Goal: Task Accomplishment & Management: Use online tool/utility

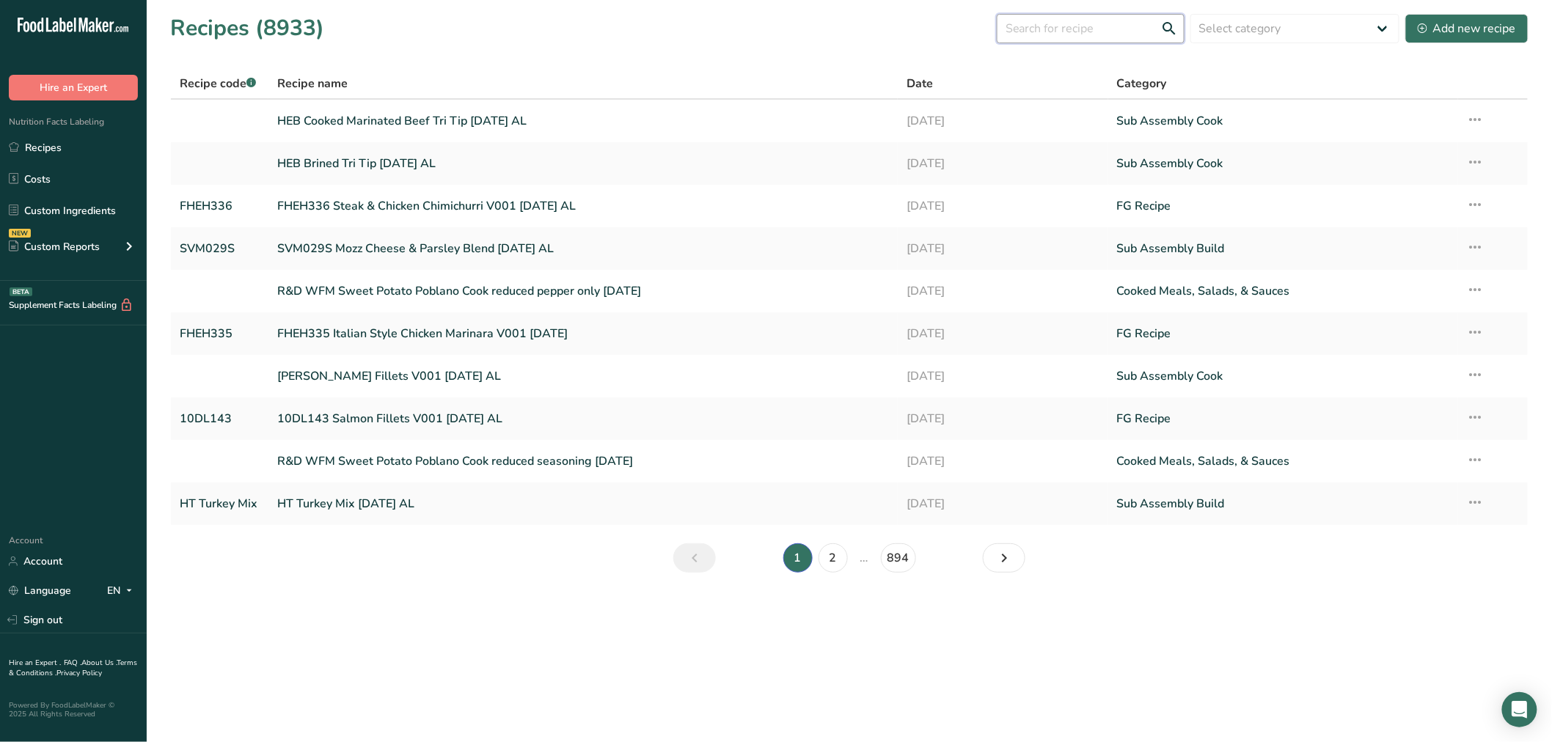
click at [1089, 34] on input "text" at bounding box center [1091, 28] width 188 height 29
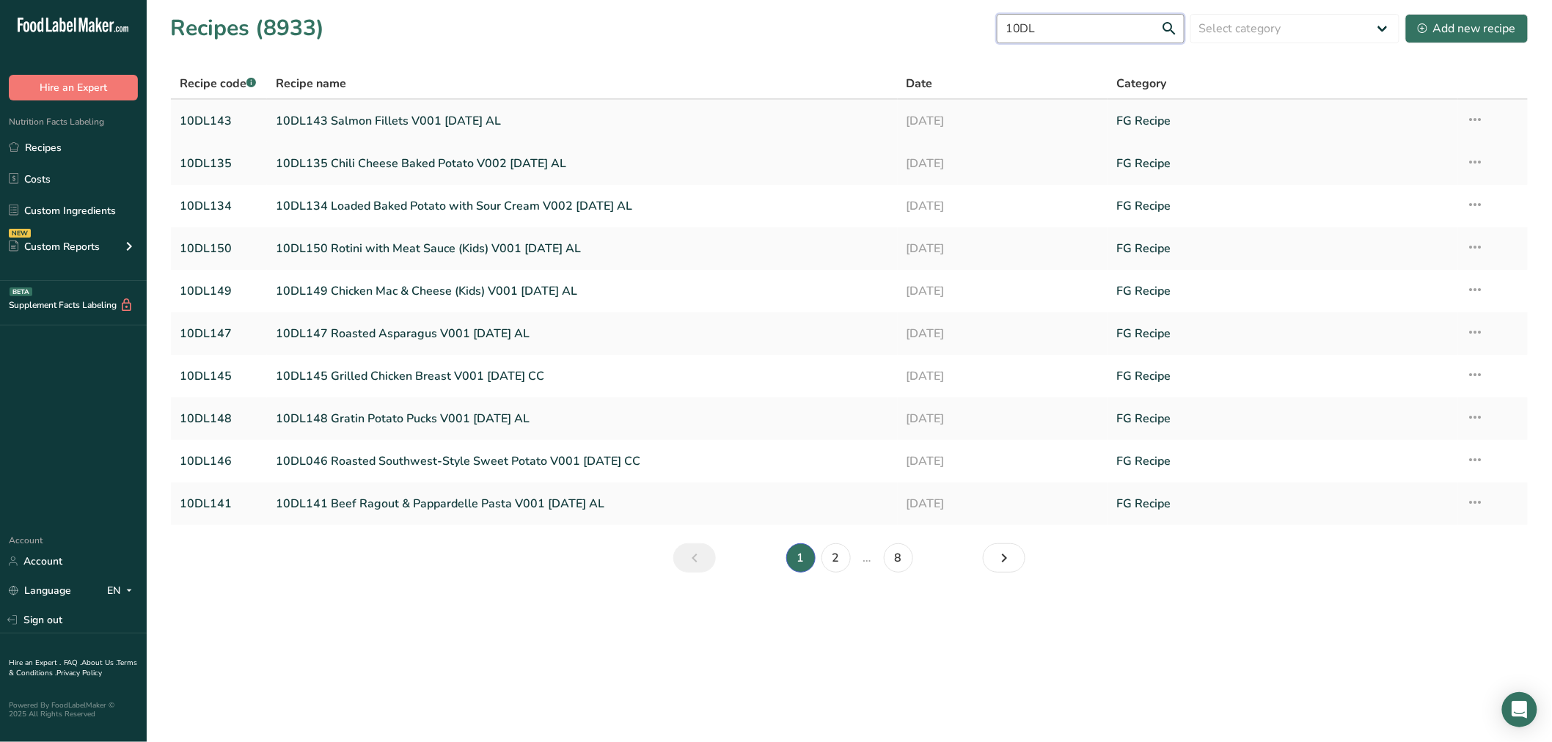
type input "10DL"
click at [387, 121] on link "10DL143 Salmon Fillets V001 8-18-25 AL" at bounding box center [582, 121] width 613 height 31
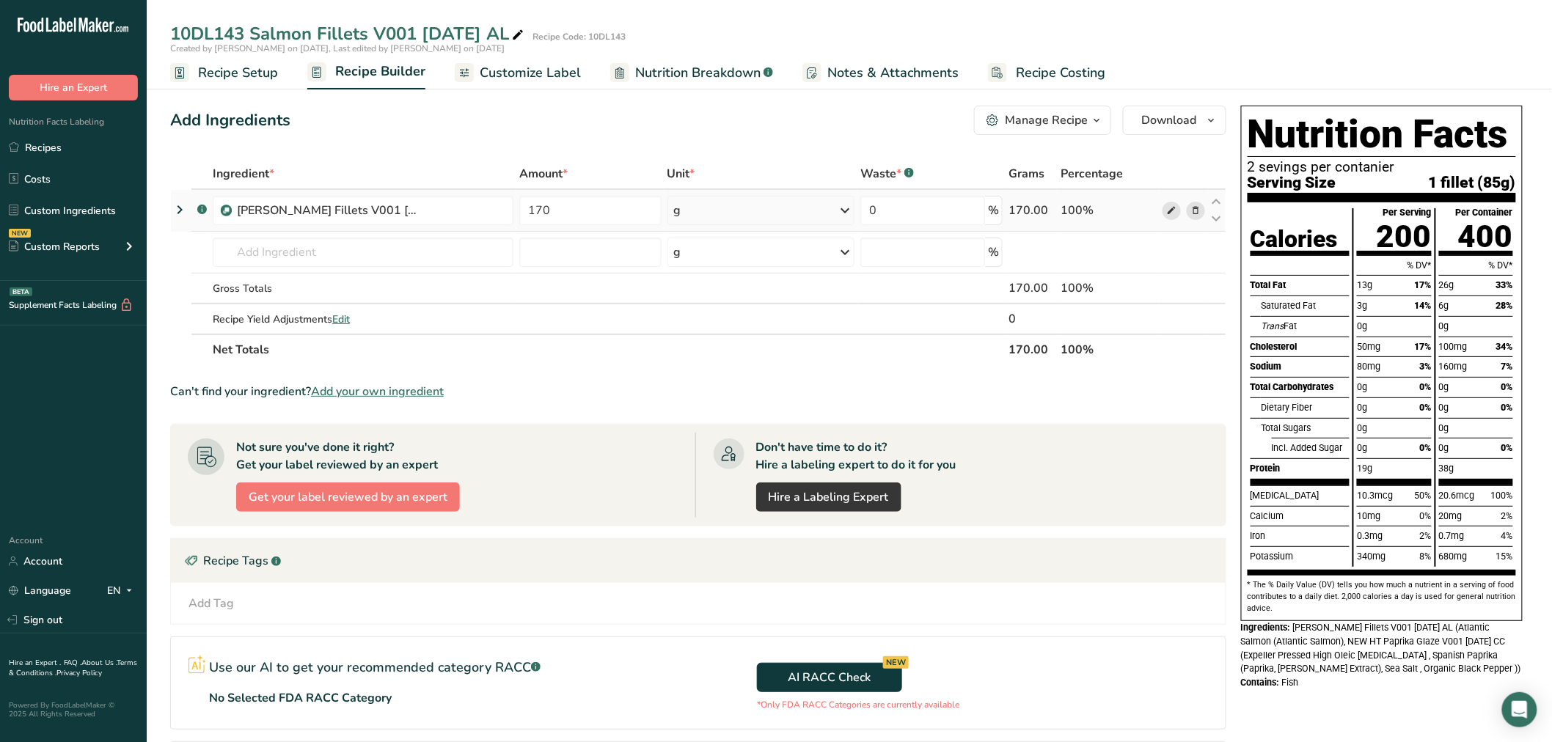
click at [1172, 210] on icon at bounding box center [1171, 210] width 10 height 15
click at [179, 203] on icon at bounding box center [180, 210] width 18 height 26
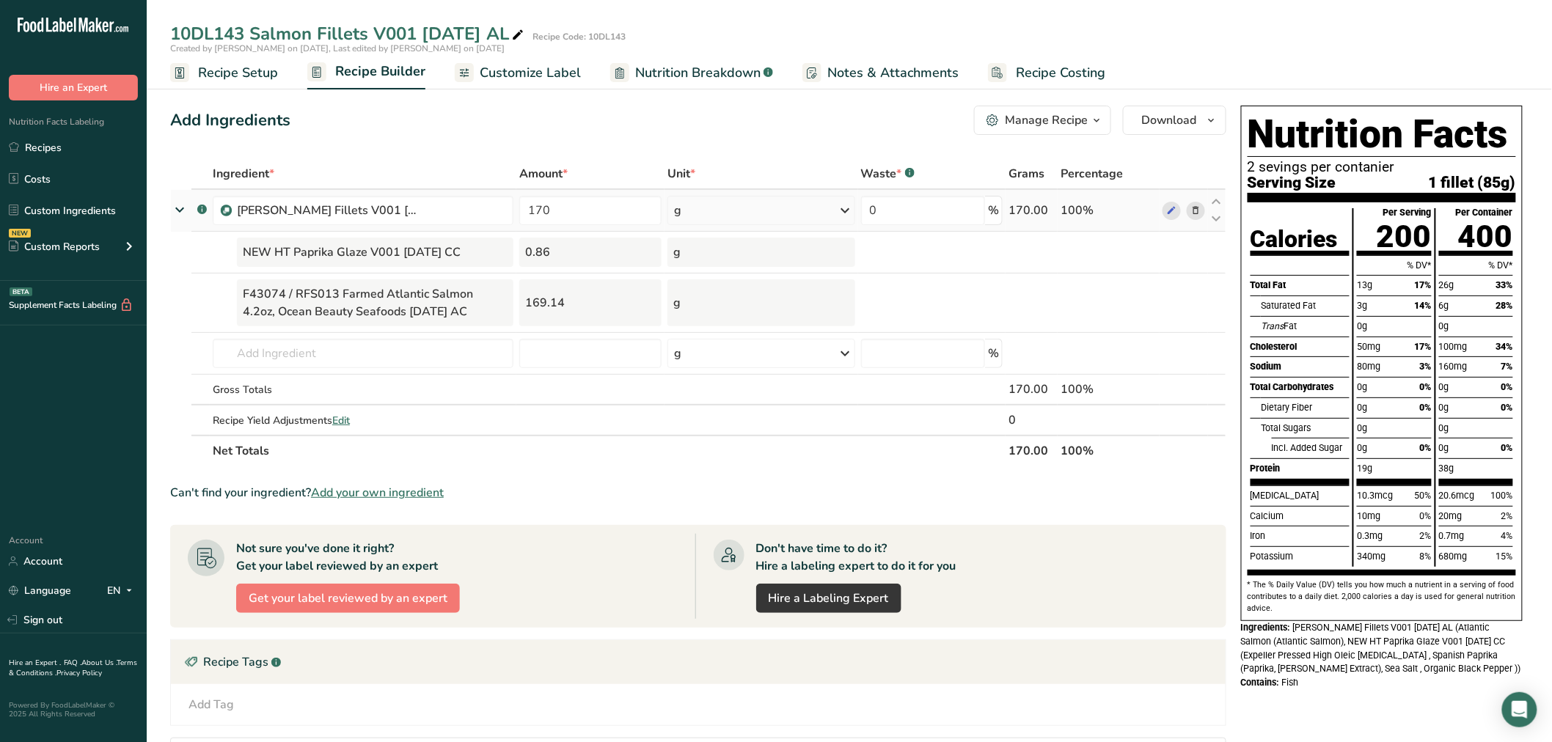
click at [181, 213] on icon at bounding box center [179, 210] width 26 height 18
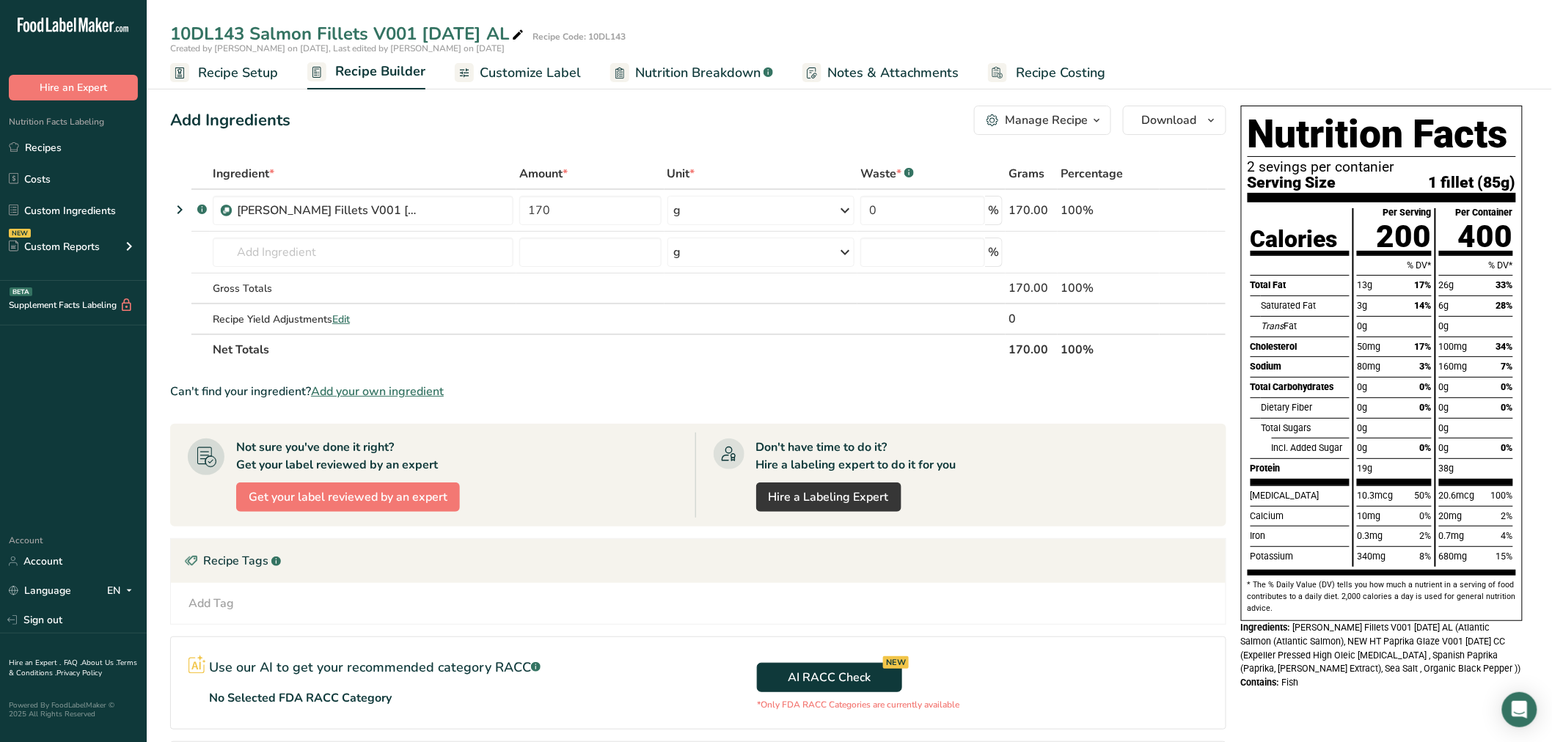
click at [684, 76] on span "Nutrition Breakdown" at bounding box center [697, 73] width 125 height 20
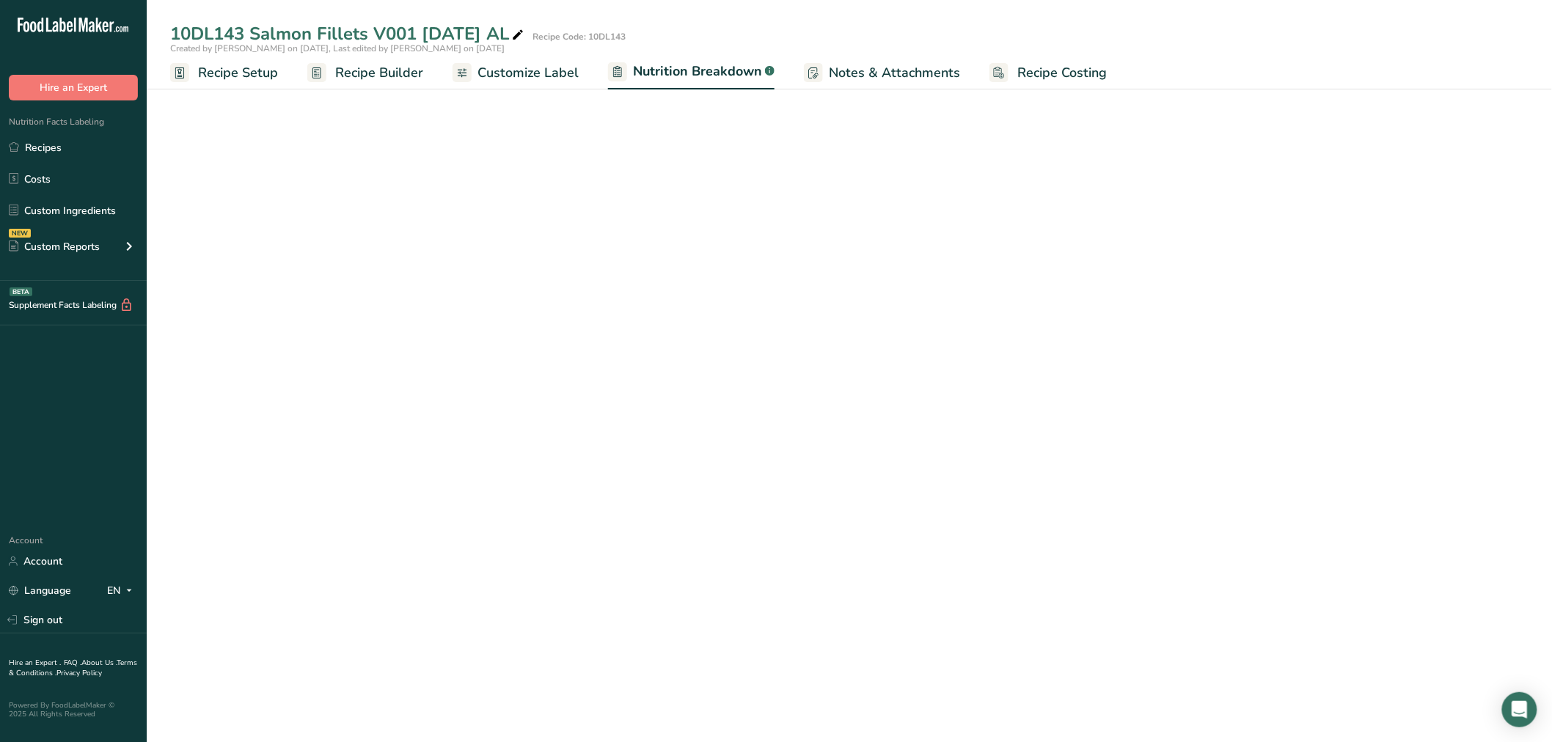
select select "Calories"
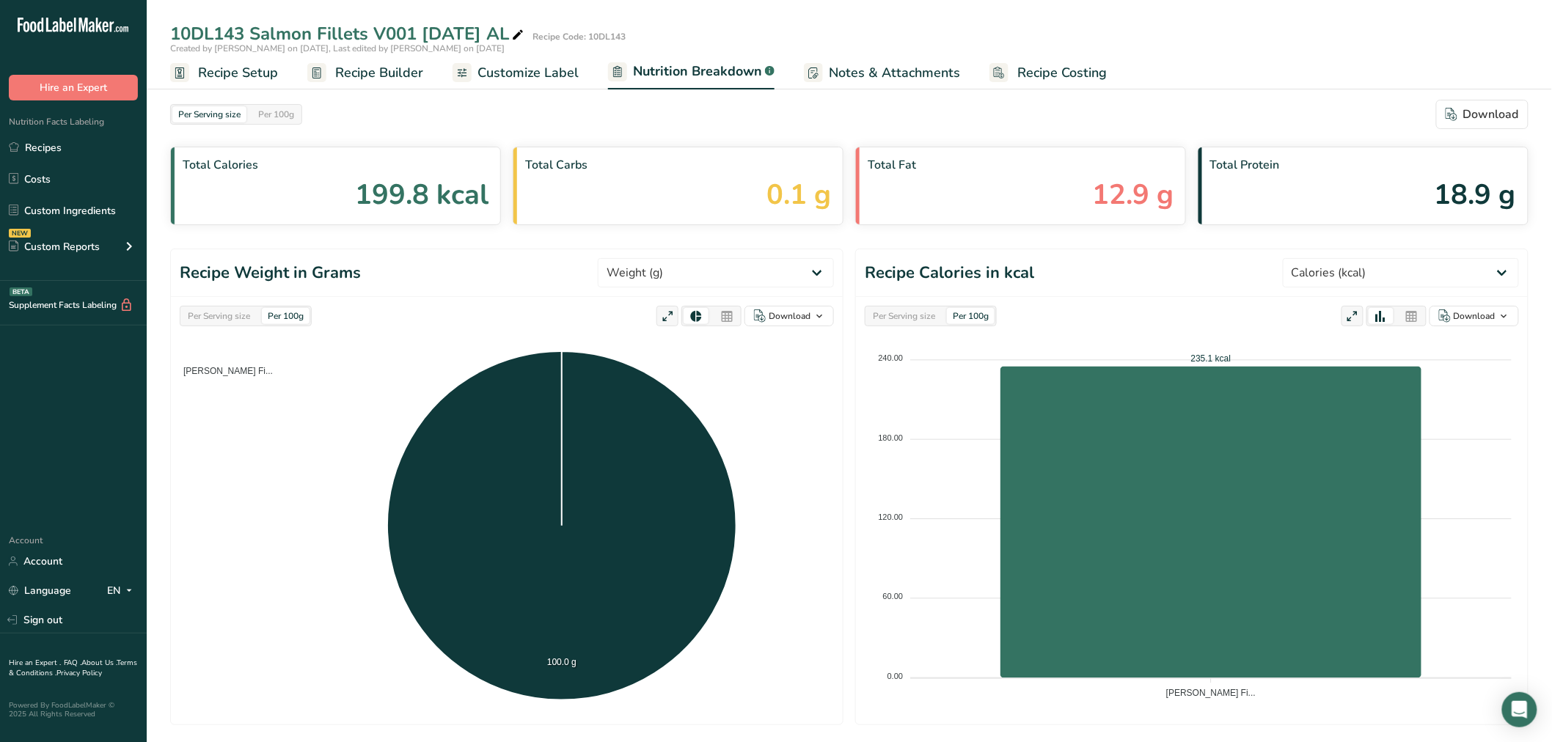
click at [732, 318] on icon at bounding box center [726, 317] width 13 height 21
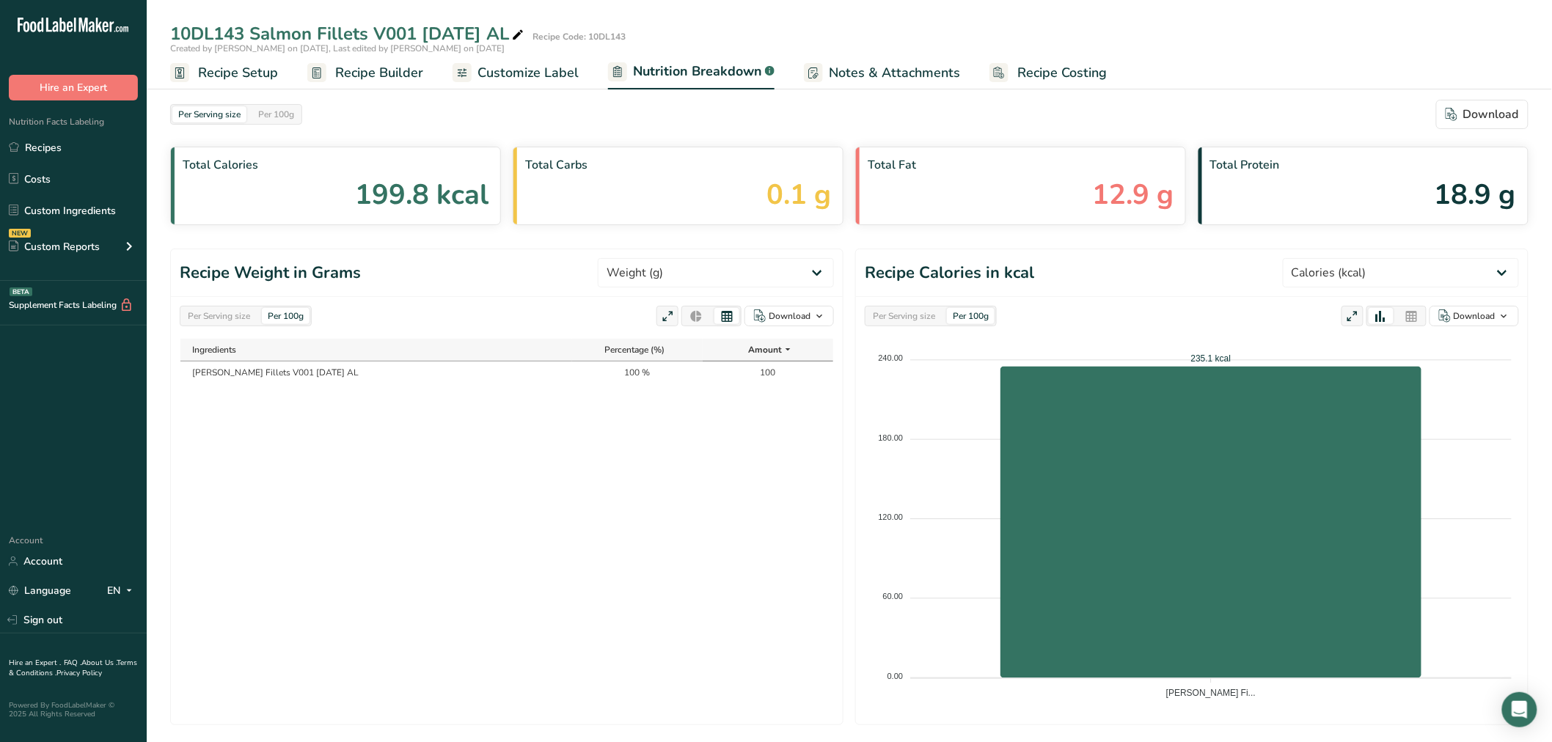
click at [362, 76] on span "Recipe Builder" at bounding box center [379, 73] width 88 height 20
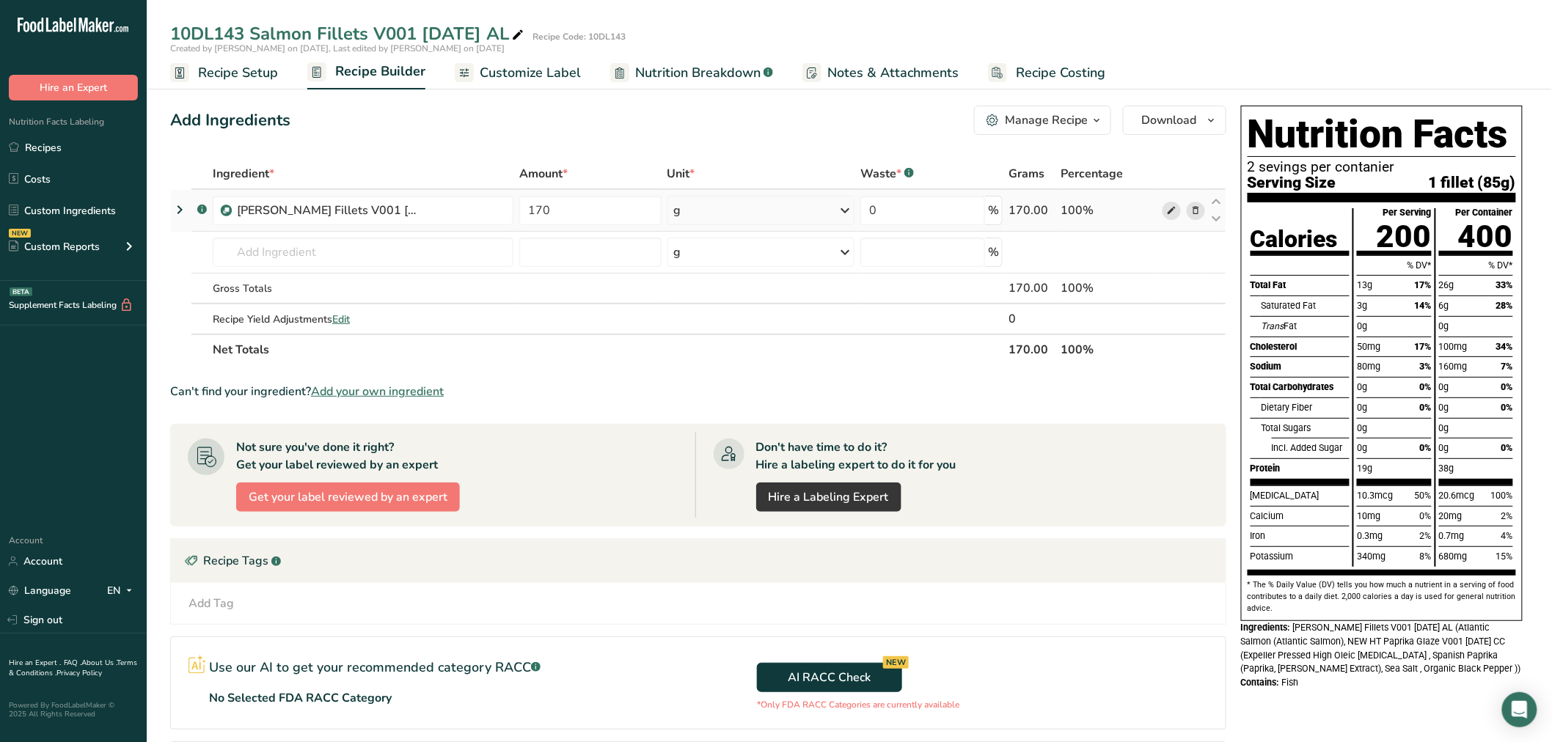
click at [1172, 208] on icon at bounding box center [1171, 210] width 10 height 15
click at [46, 152] on link "Recipes" at bounding box center [73, 147] width 147 height 28
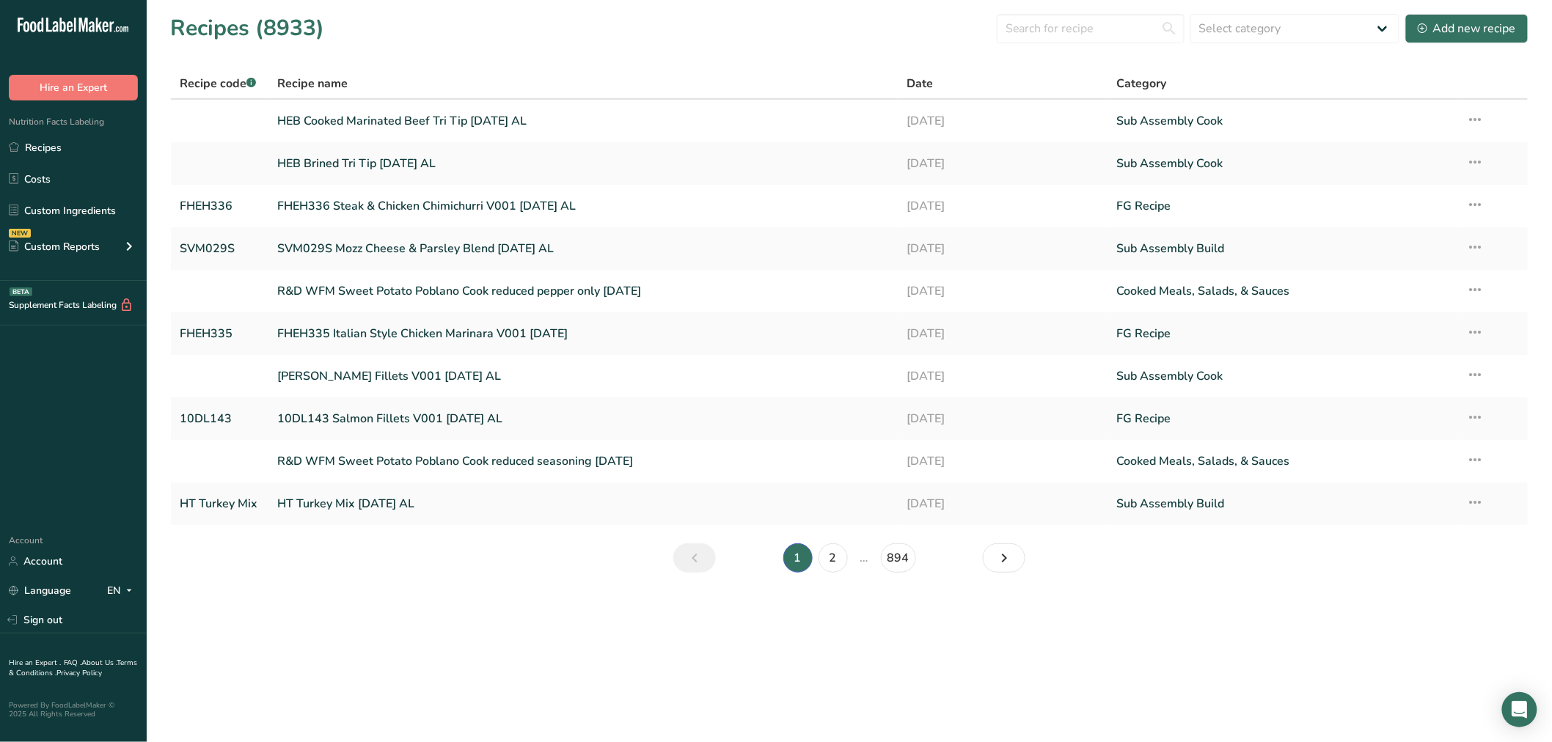
click at [404, 637] on main "Recipes (8933) Select category All Baked Goods Beverages Confectionery Cooked M…" at bounding box center [776, 371] width 1552 height 742
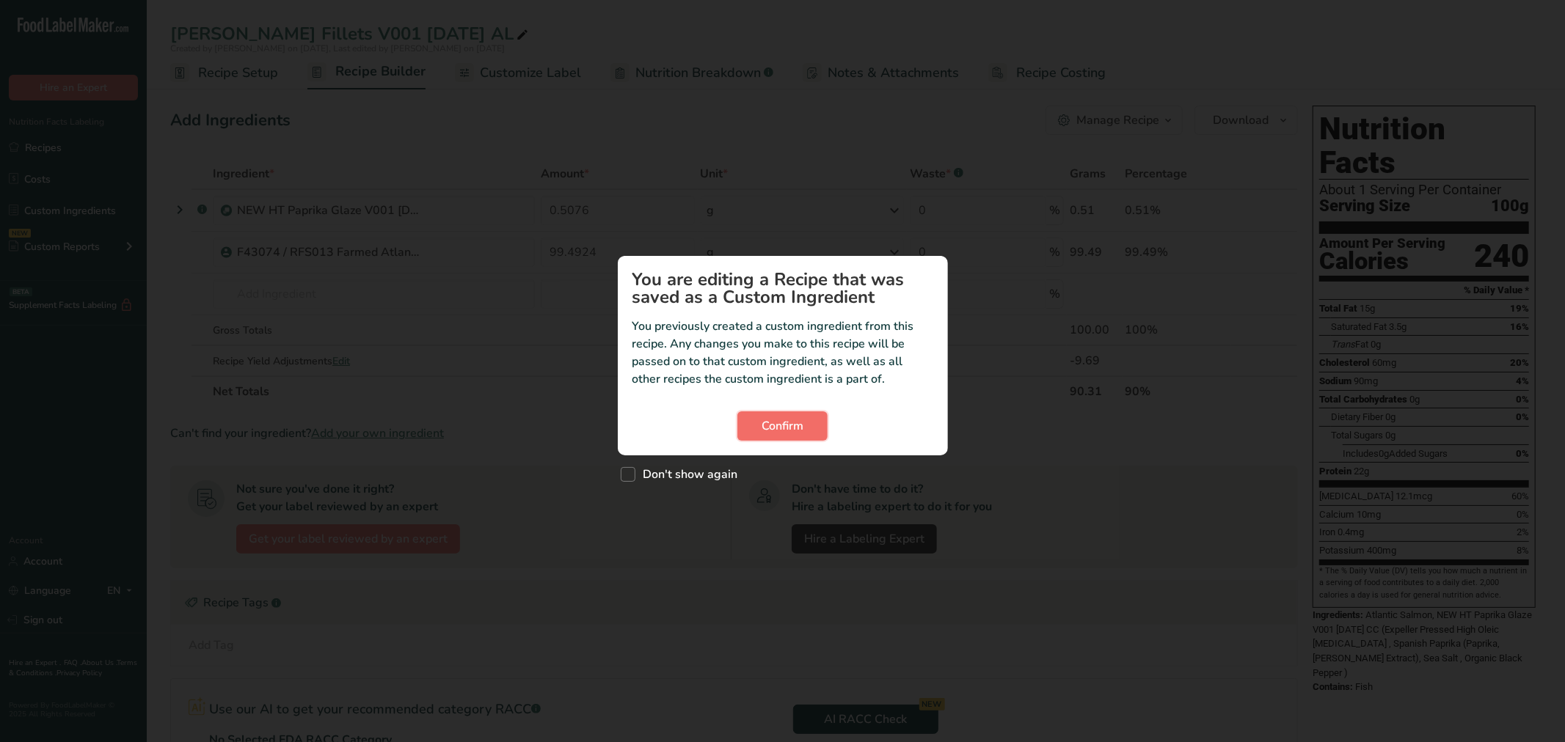
click at [742, 433] on button "Confirm" at bounding box center [782, 425] width 90 height 29
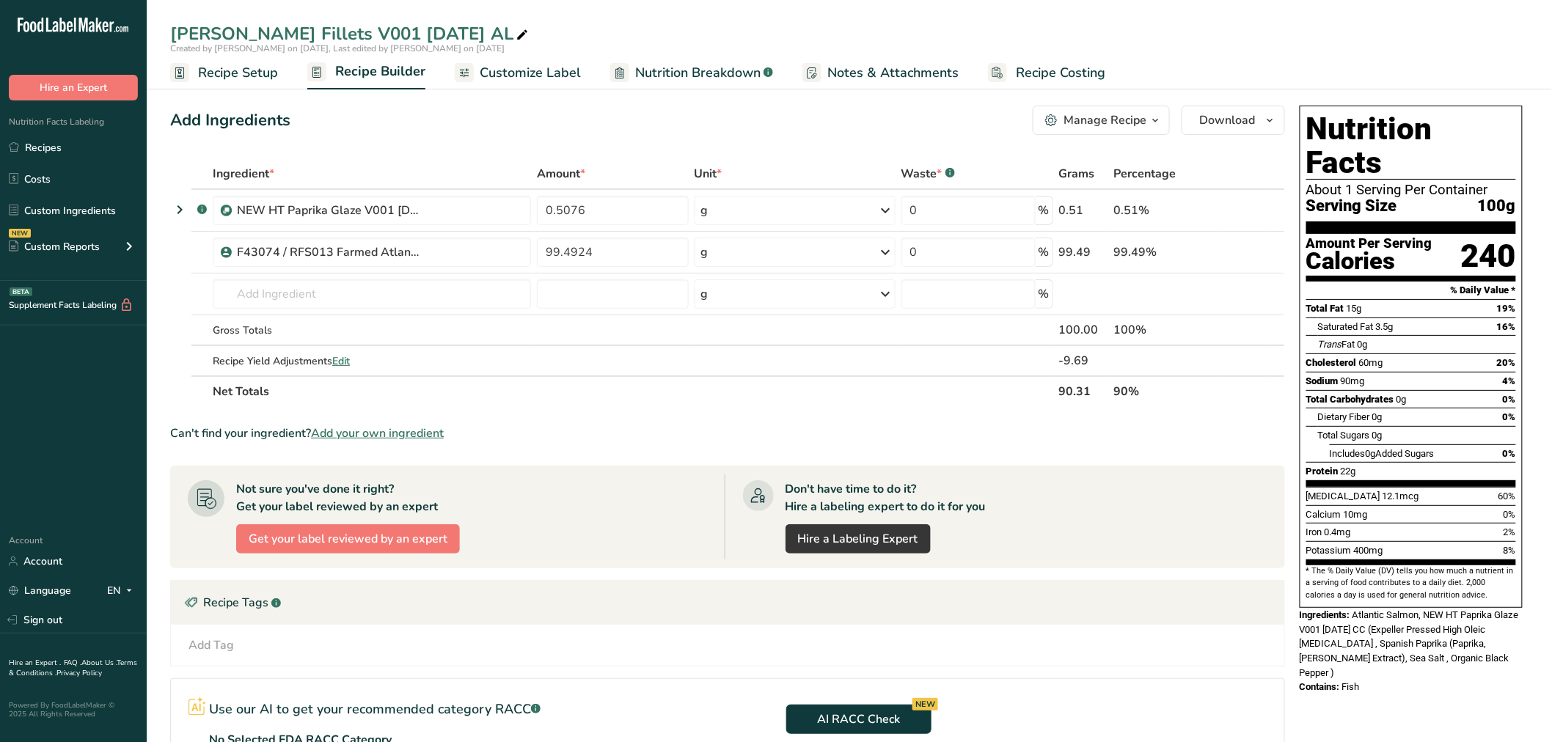
click at [255, 63] on span "Recipe Setup" at bounding box center [238, 73] width 80 height 20
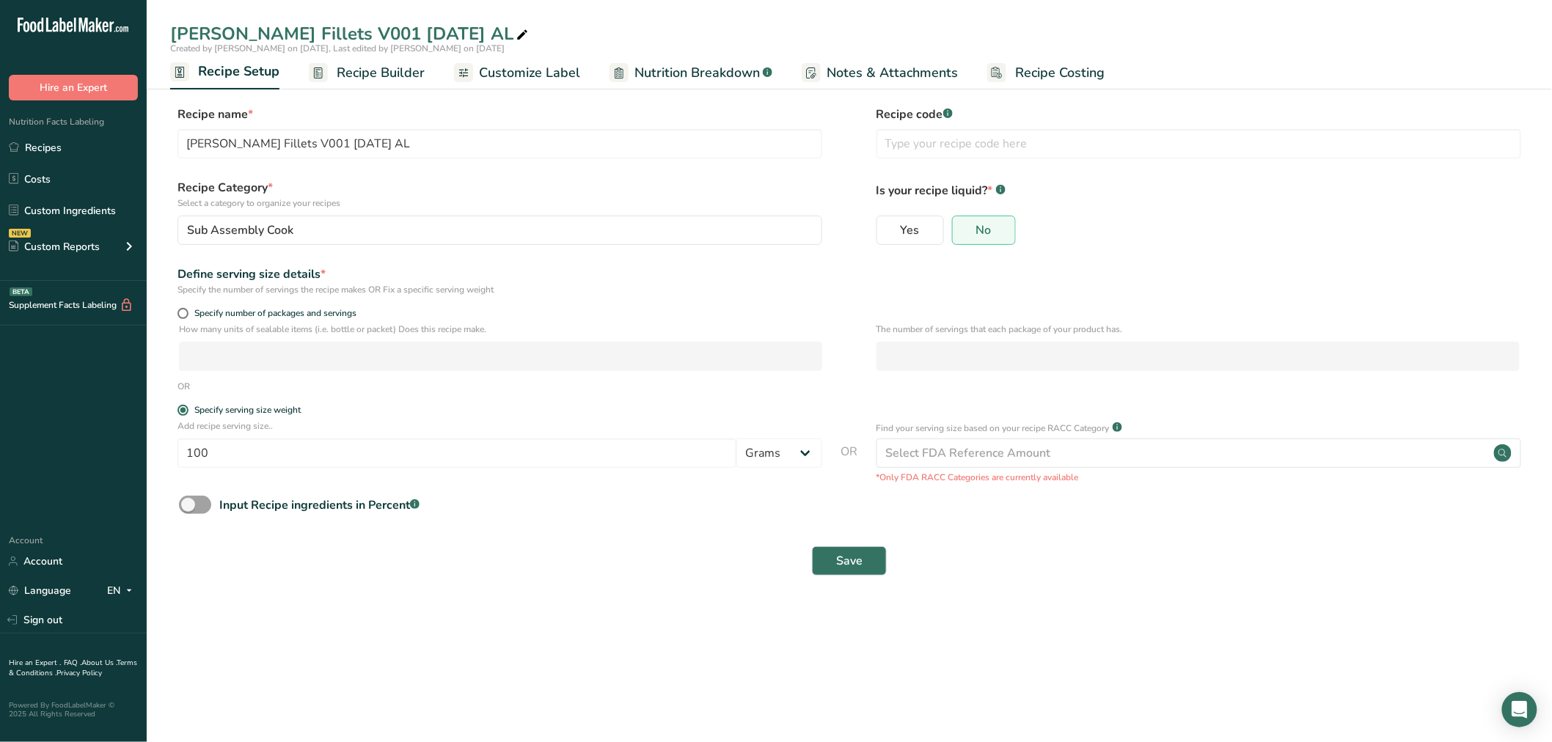
click at [372, 73] on span "Recipe Builder" at bounding box center [381, 73] width 88 height 20
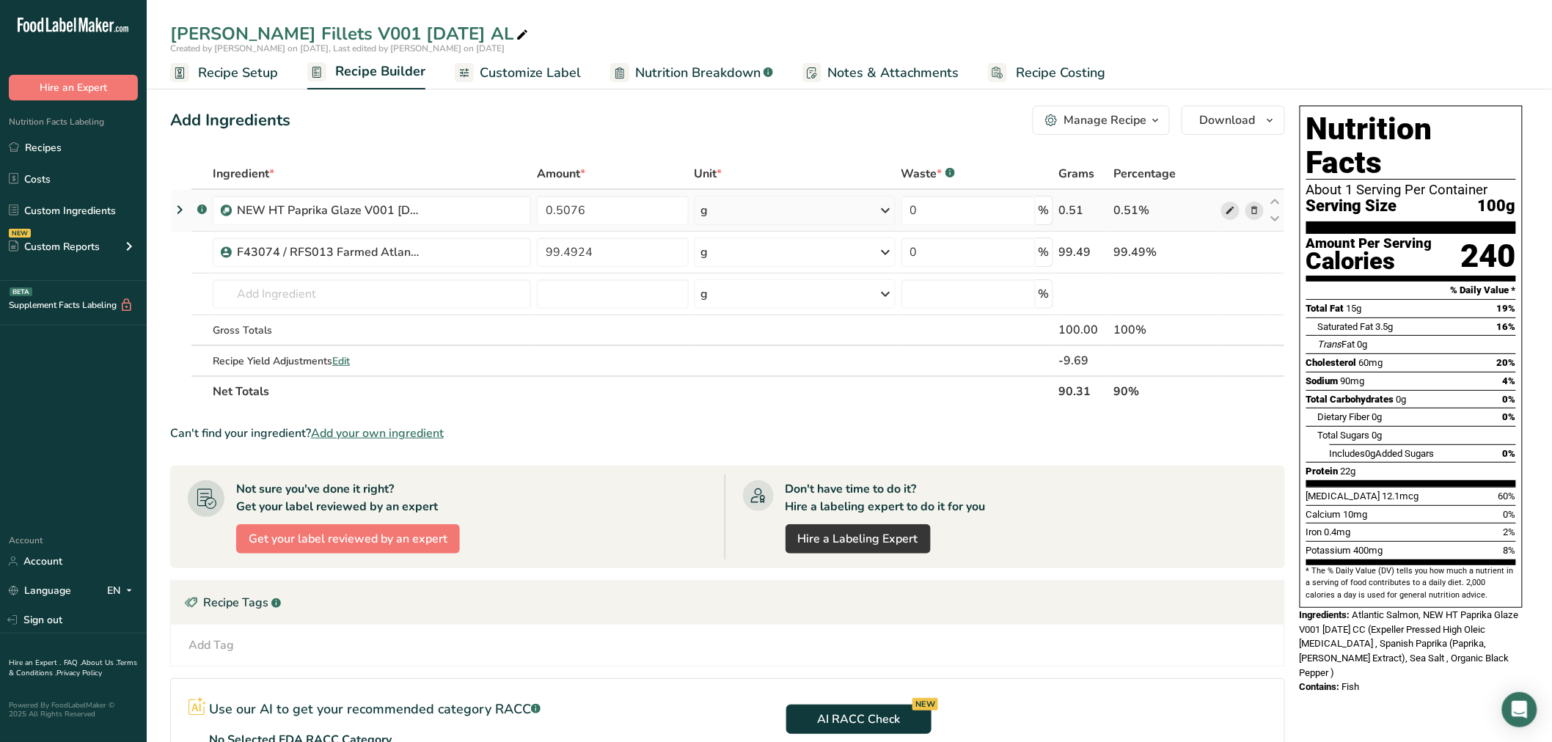
click at [1226, 211] on icon at bounding box center [1230, 210] width 10 height 15
click at [1226, 208] on icon at bounding box center [1230, 210] width 10 height 15
click at [343, 361] on span "Edit" at bounding box center [341, 361] width 18 height 14
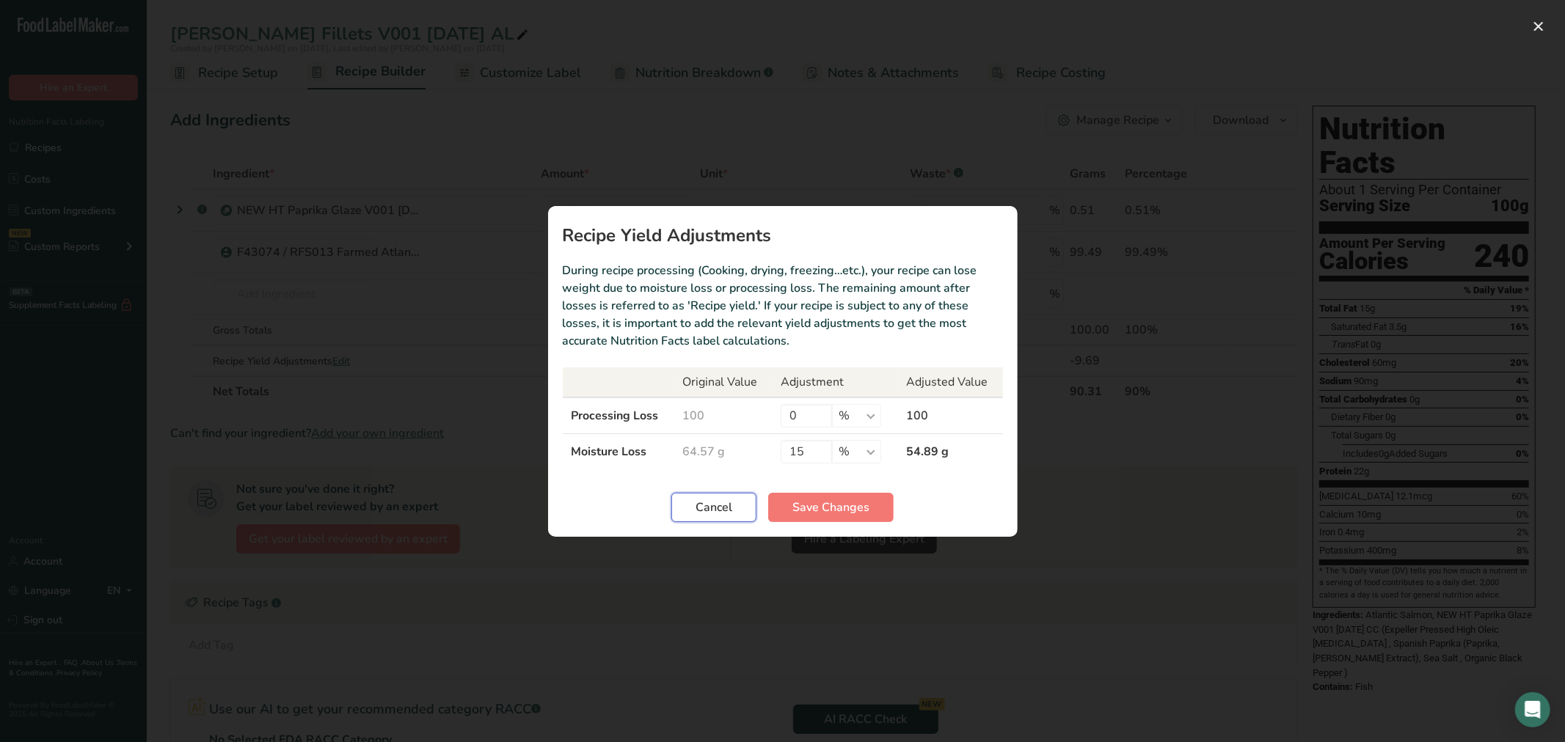
click at [704, 508] on span "Cancel" at bounding box center [713, 508] width 37 height 18
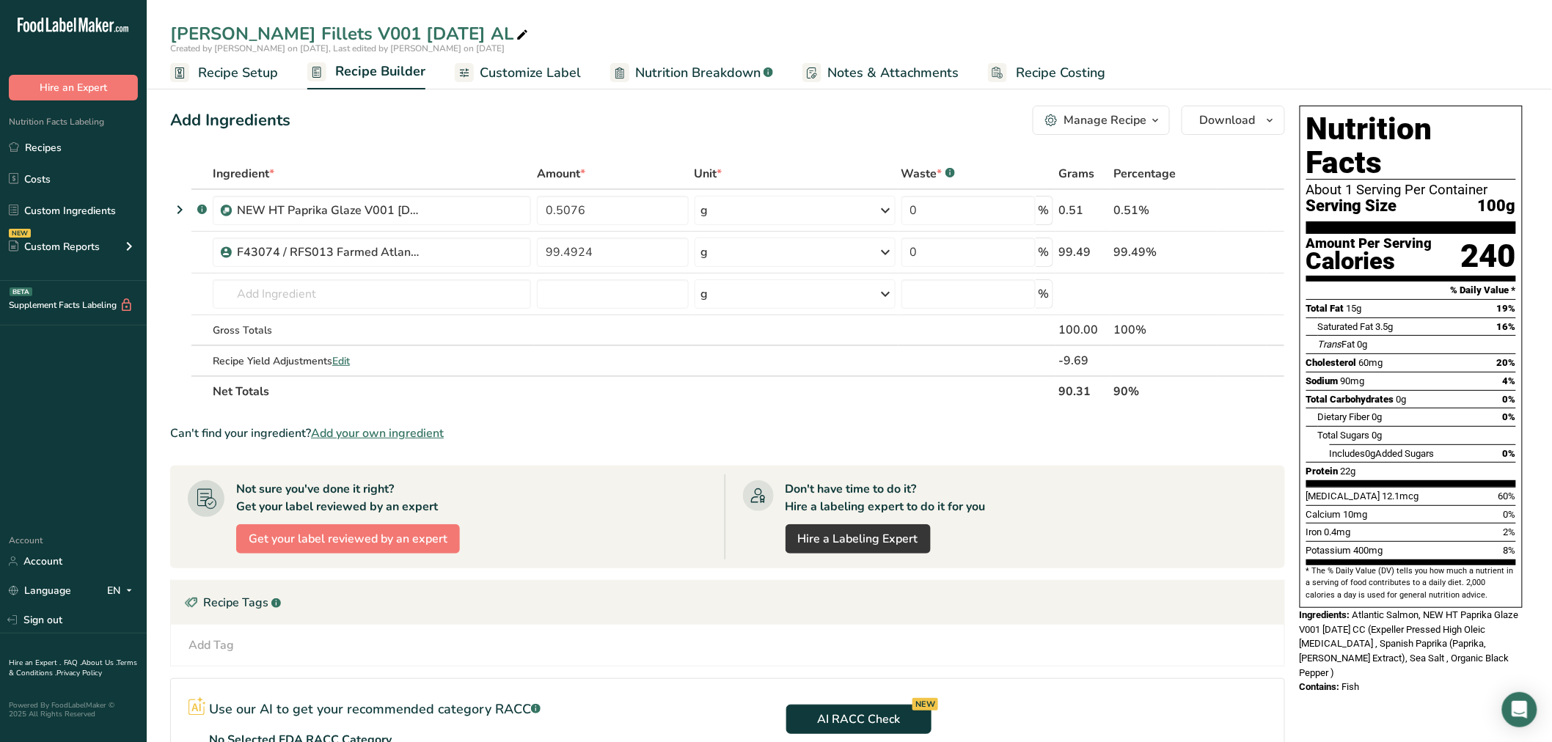
click at [246, 75] on span "Recipe Setup" at bounding box center [238, 73] width 80 height 20
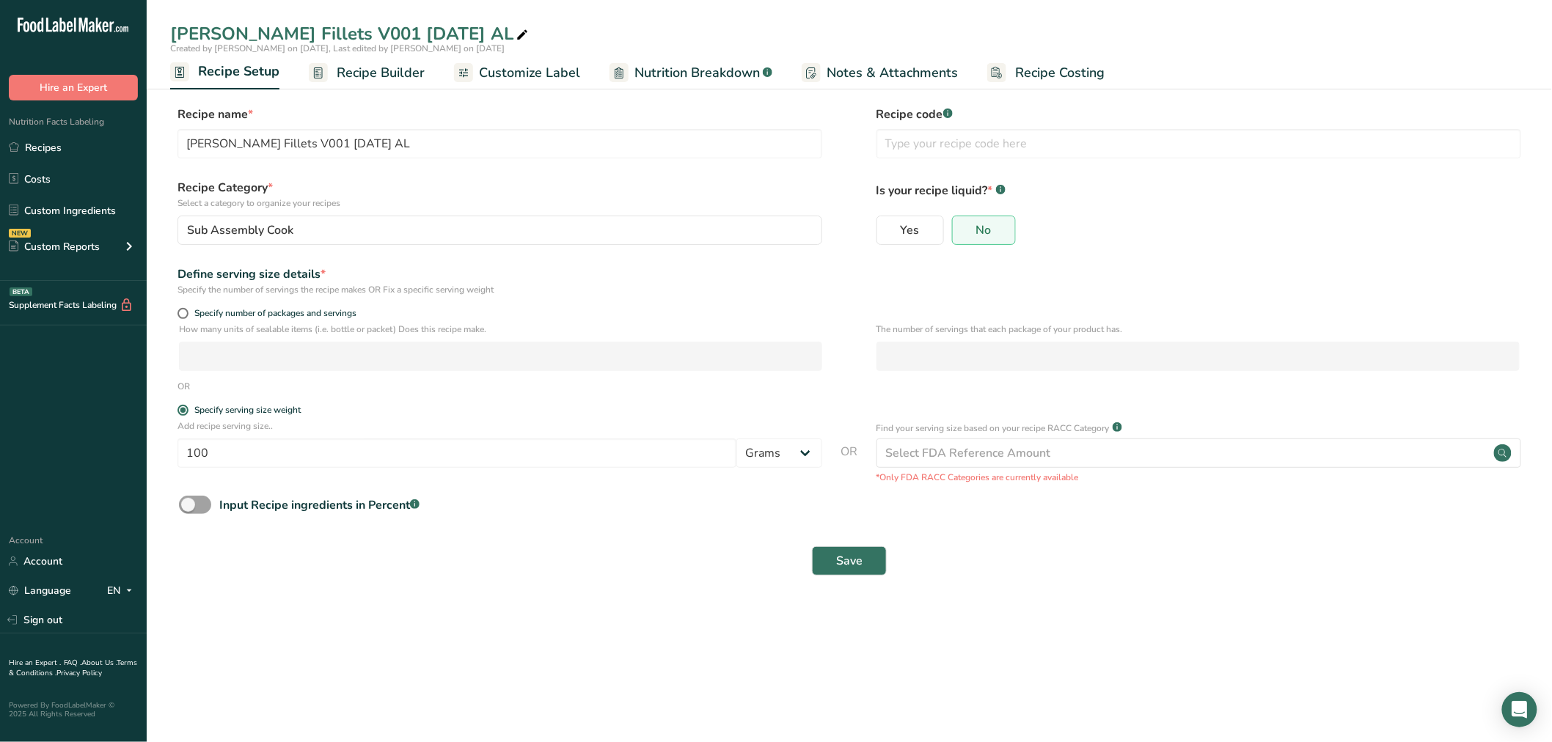
click at [338, 64] on span "Recipe Builder" at bounding box center [381, 73] width 88 height 20
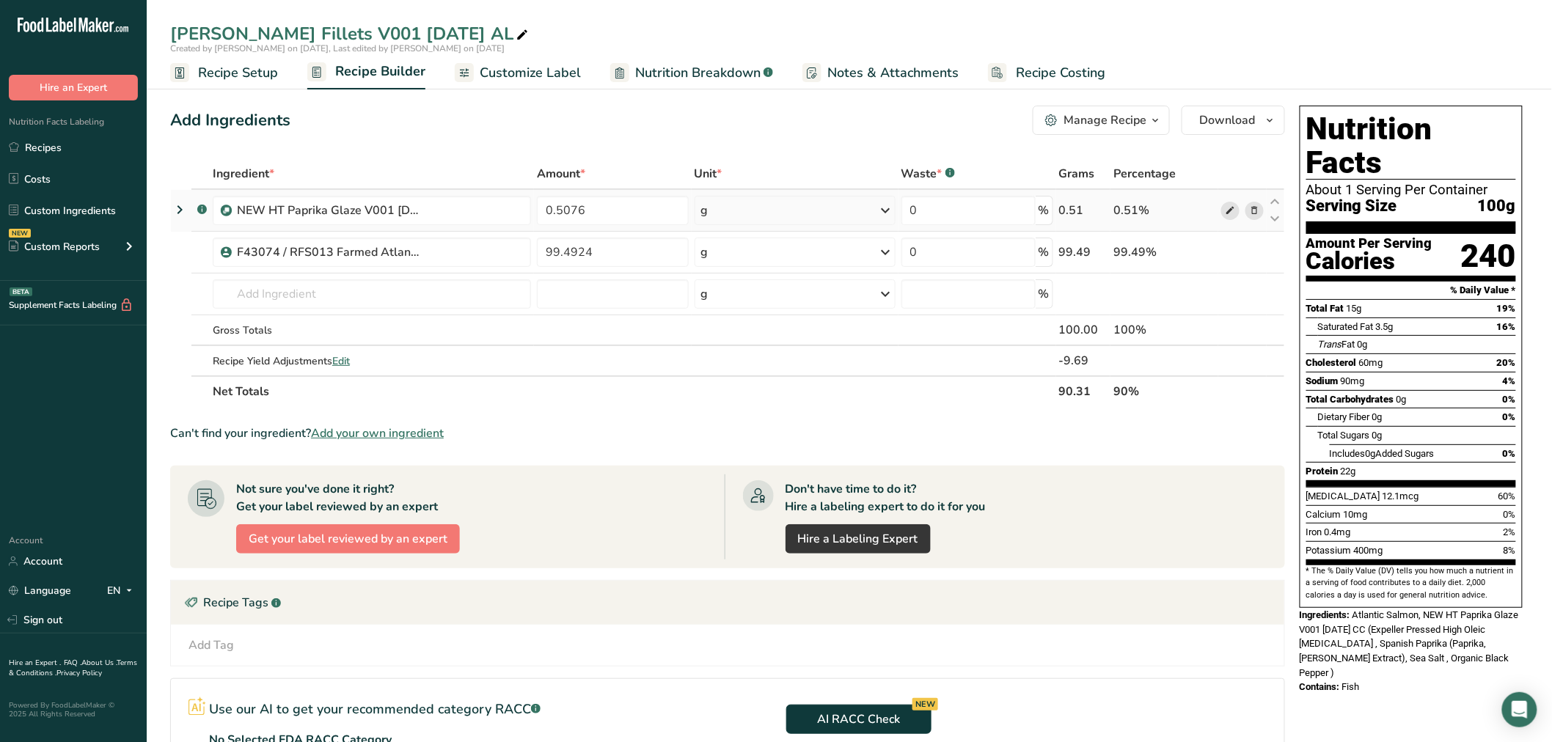
click at [1226, 209] on icon at bounding box center [1230, 210] width 10 height 15
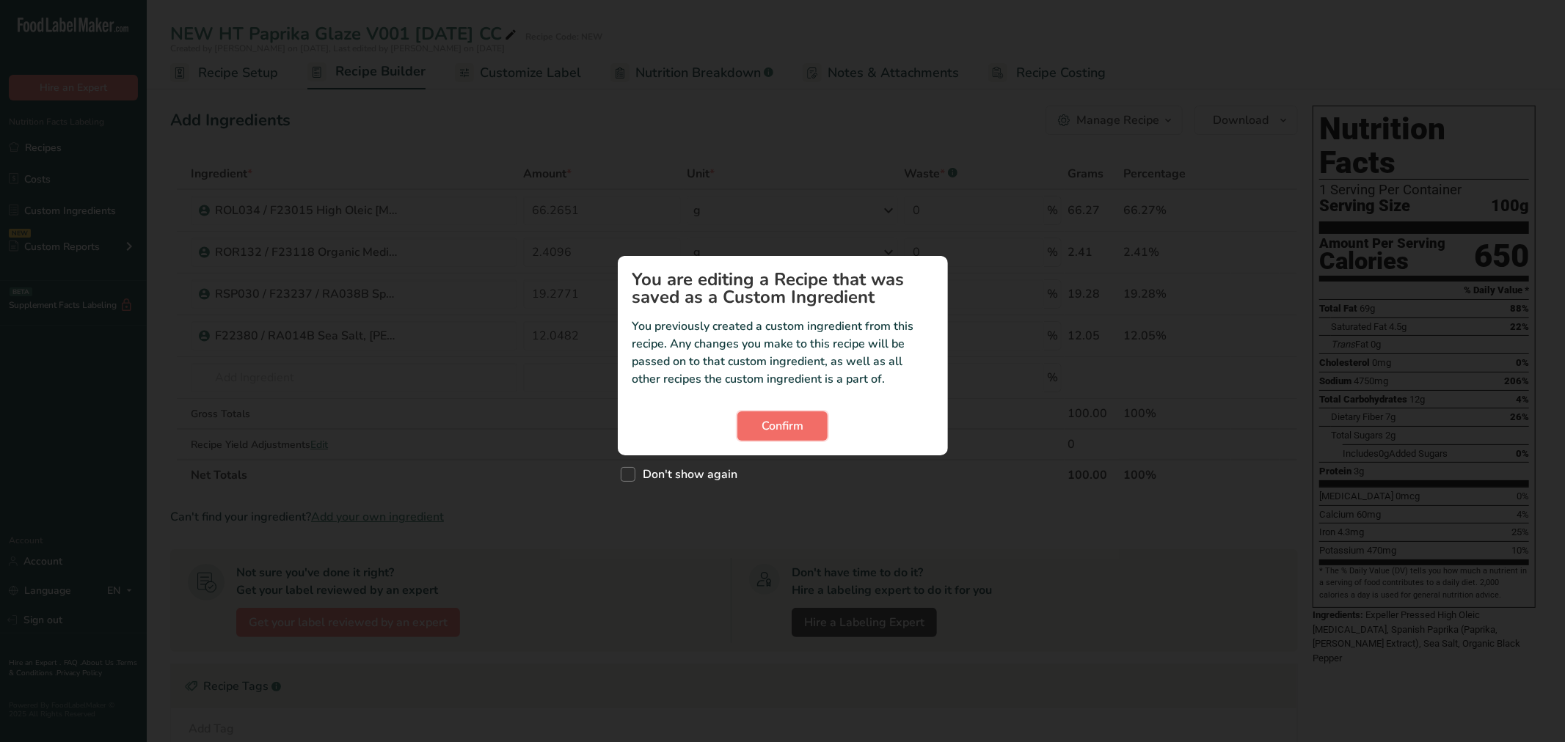
click at [771, 419] on span "Confirm" at bounding box center [782, 426] width 42 height 18
click at [803, 428] on button "Confirm" at bounding box center [782, 425] width 90 height 29
click at [765, 426] on span "Confirm" at bounding box center [782, 426] width 42 height 18
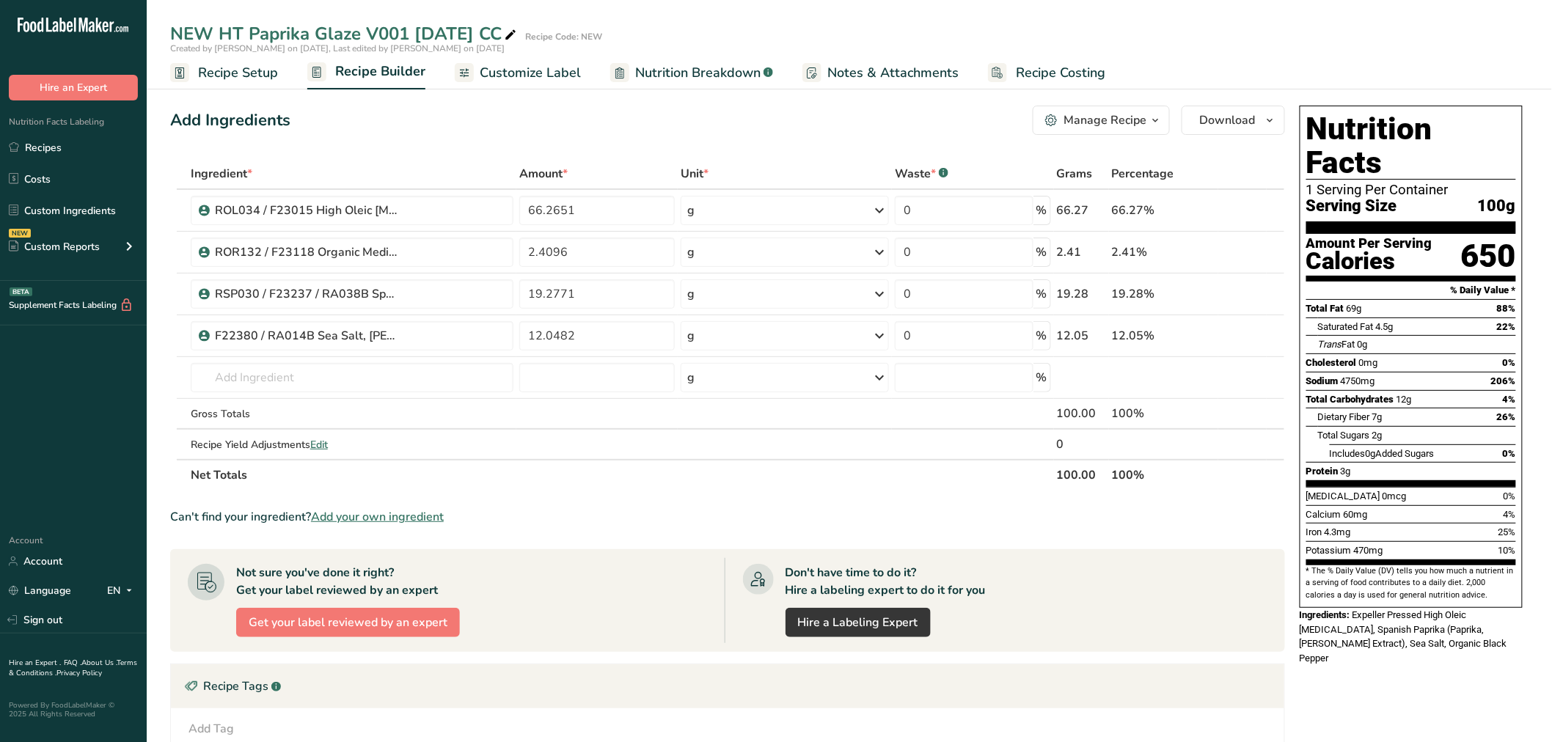
click at [253, 74] on span "Recipe Setup" at bounding box center [238, 73] width 80 height 20
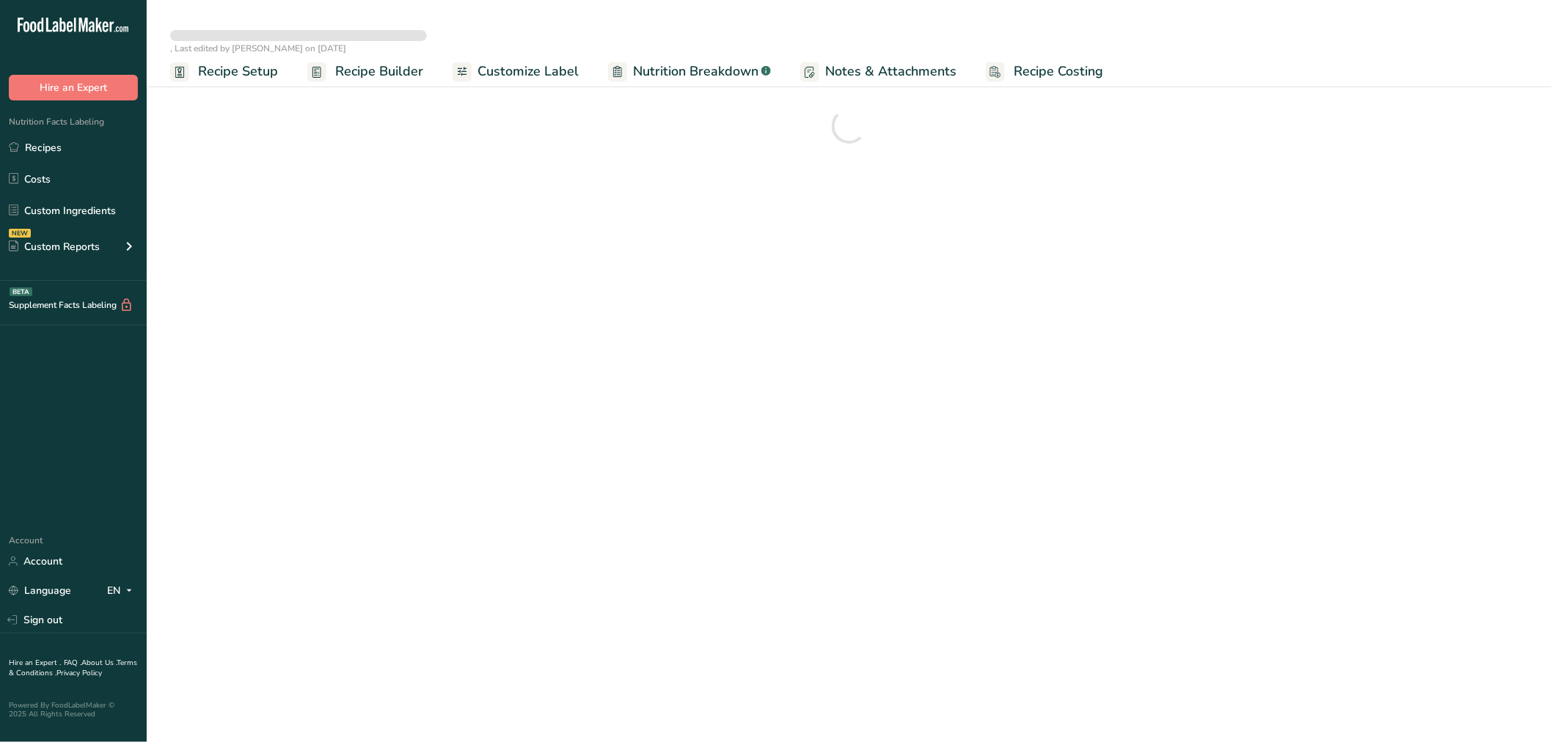
click at [662, 79] on div ", Last edited by [PERSON_NAME] on [DATE] Recipe Setup Recipe Builder Customize …" at bounding box center [849, 126] width 1405 height 100
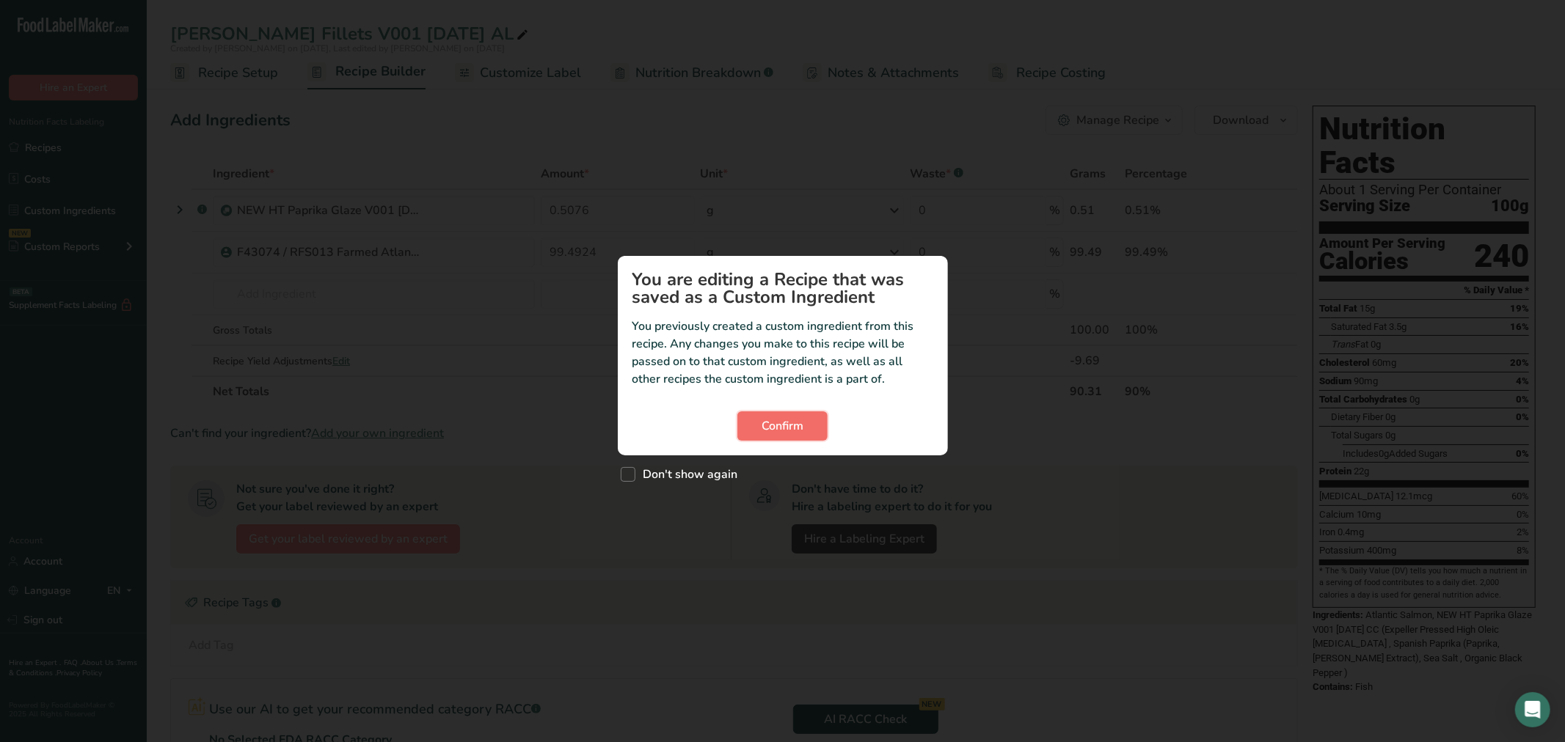
click at [760, 435] on button "Confirm" at bounding box center [782, 425] width 90 height 29
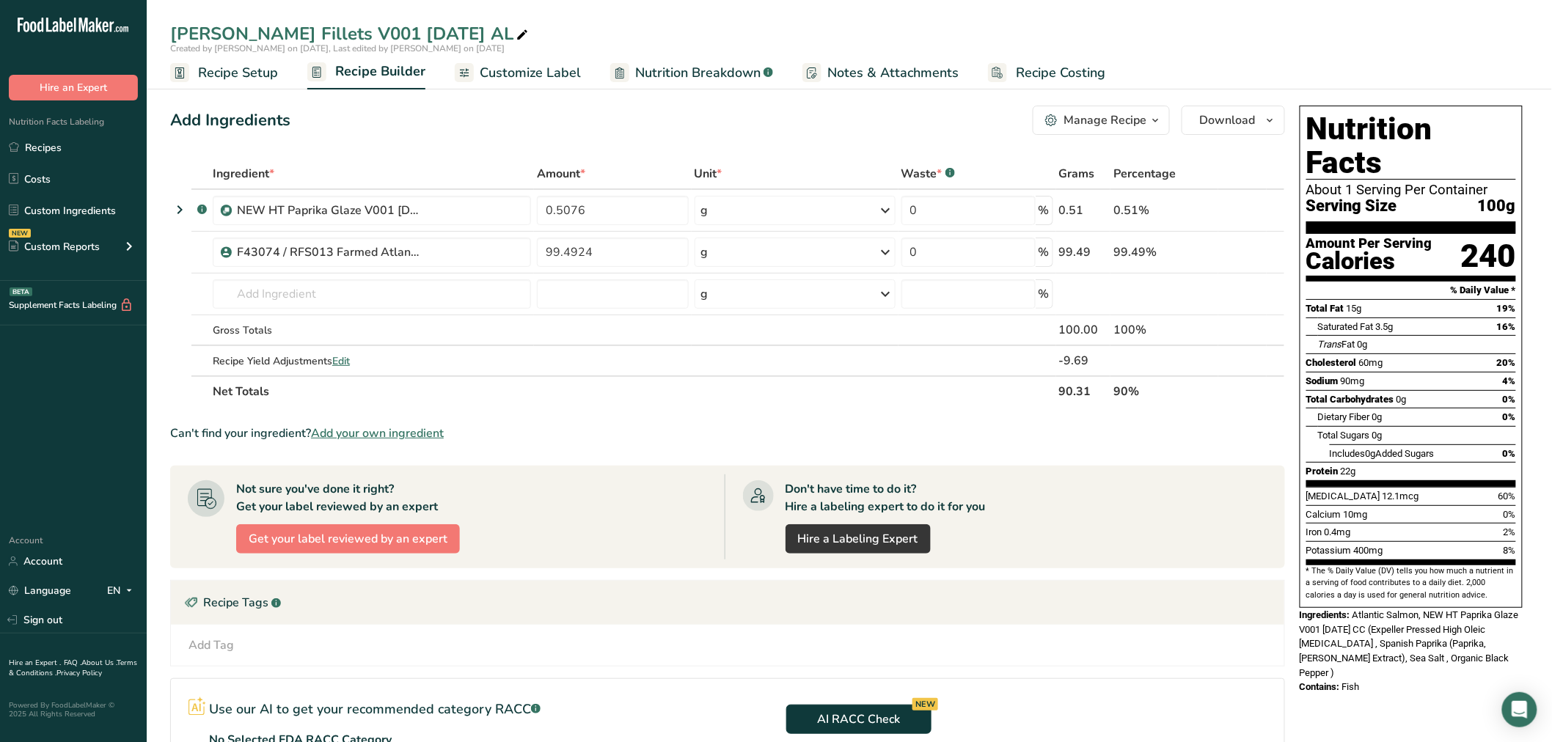
click at [636, 56] on link "Nutrition Breakdown .a-a{fill:#347362;}.b-a{fill:#fff;}" at bounding box center [691, 72] width 163 height 33
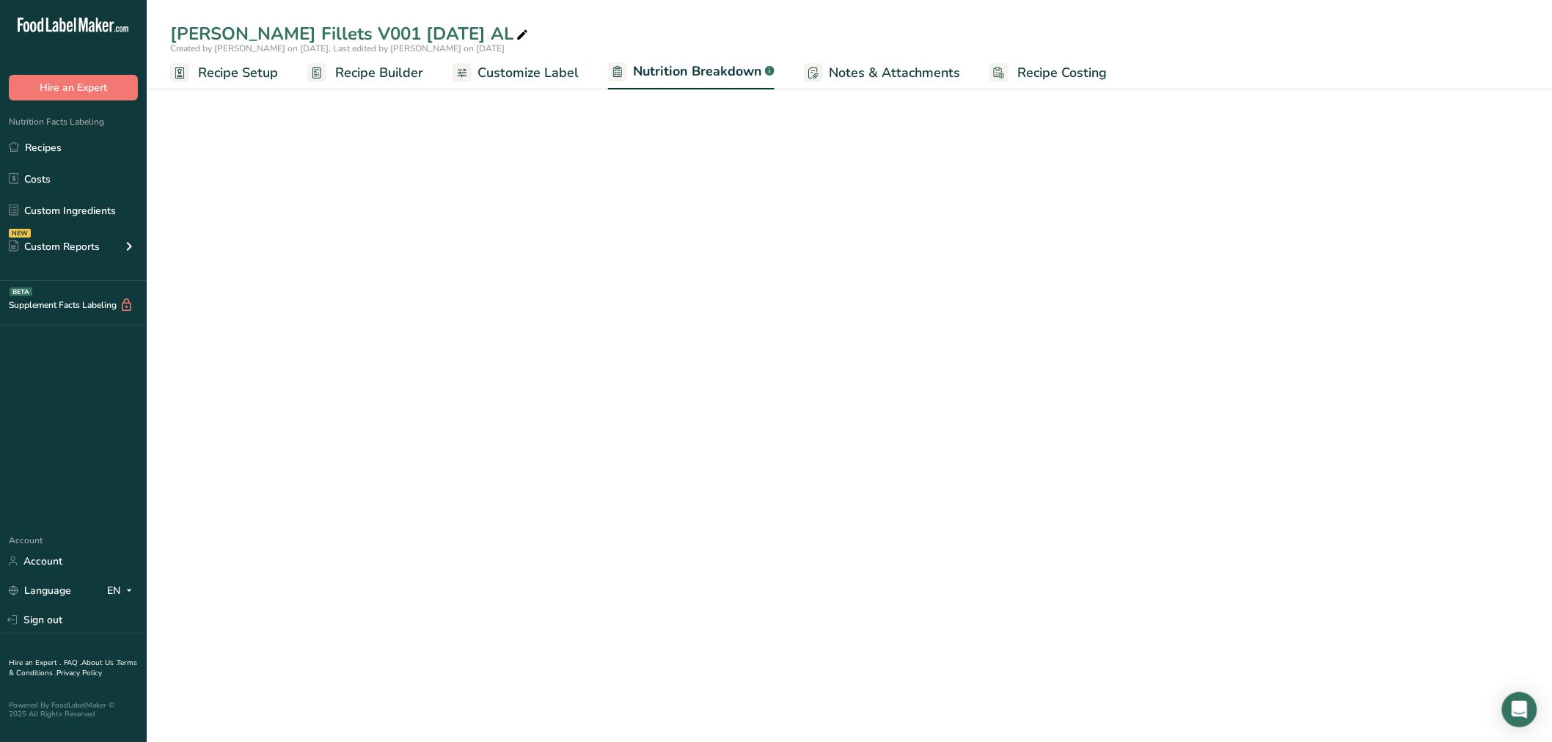
select select "Calories"
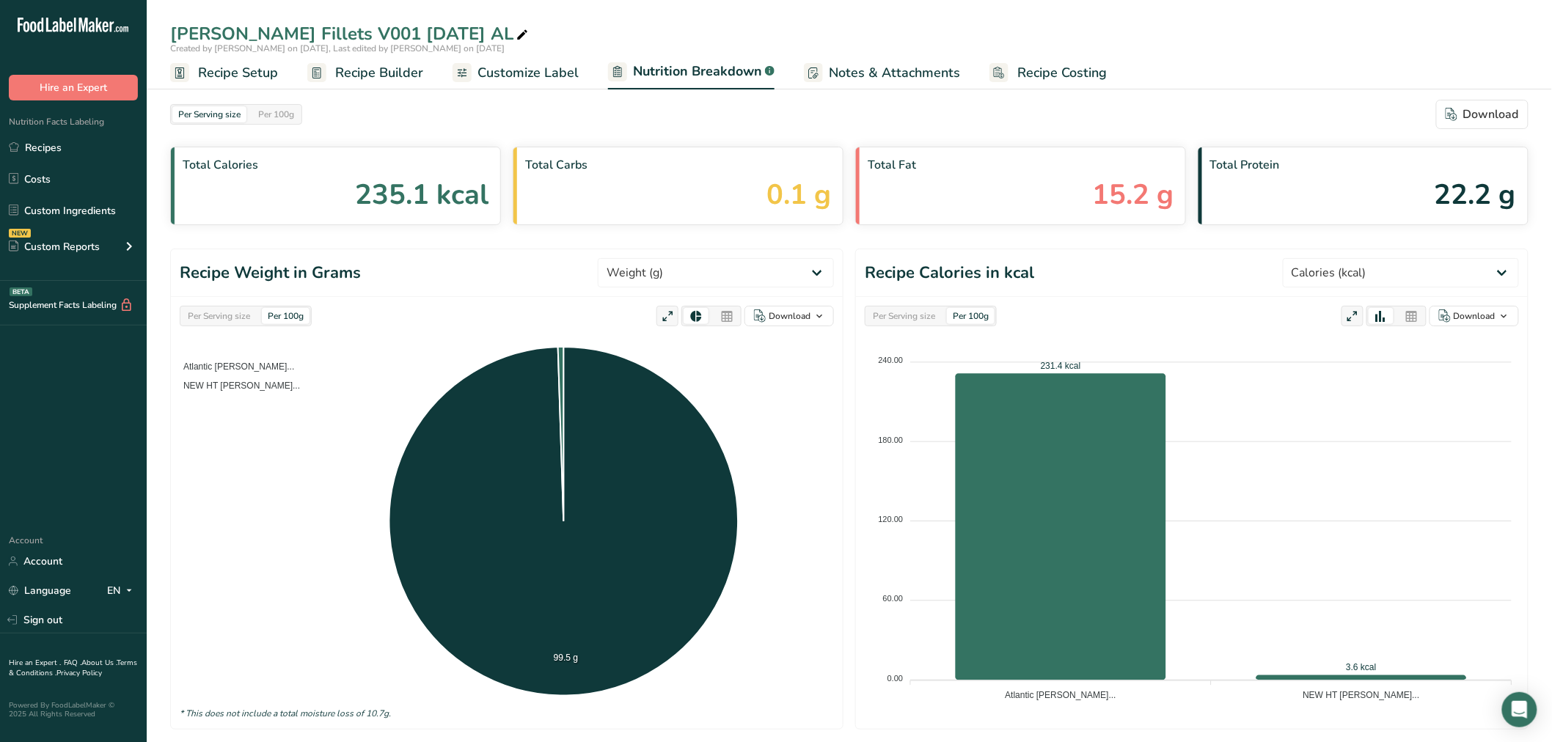
click at [723, 315] on icon at bounding box center [726, 317] width 13 height 21
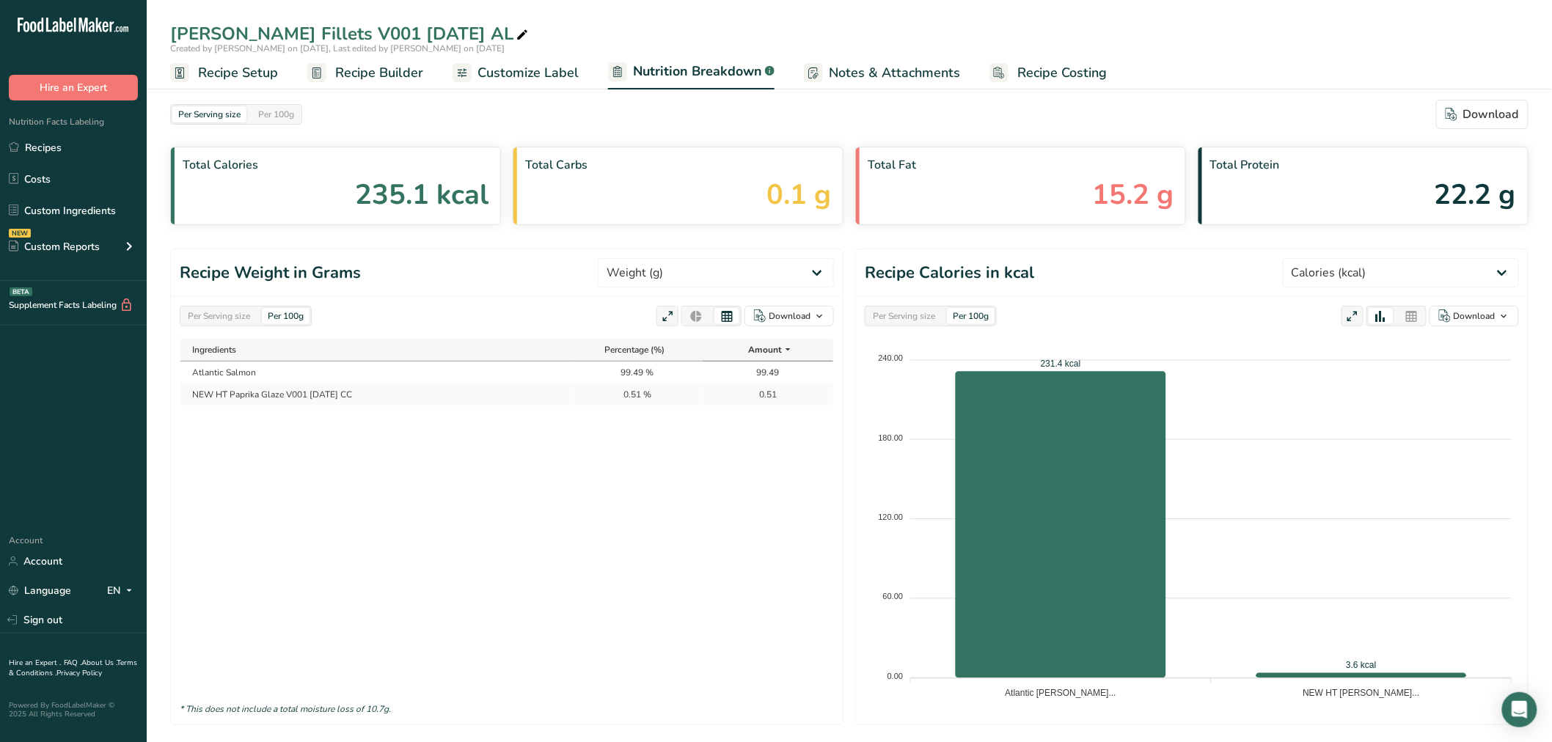
click at [546, 78] on span "Customize Label" at bounding box center [527, 73] width 101 height 20
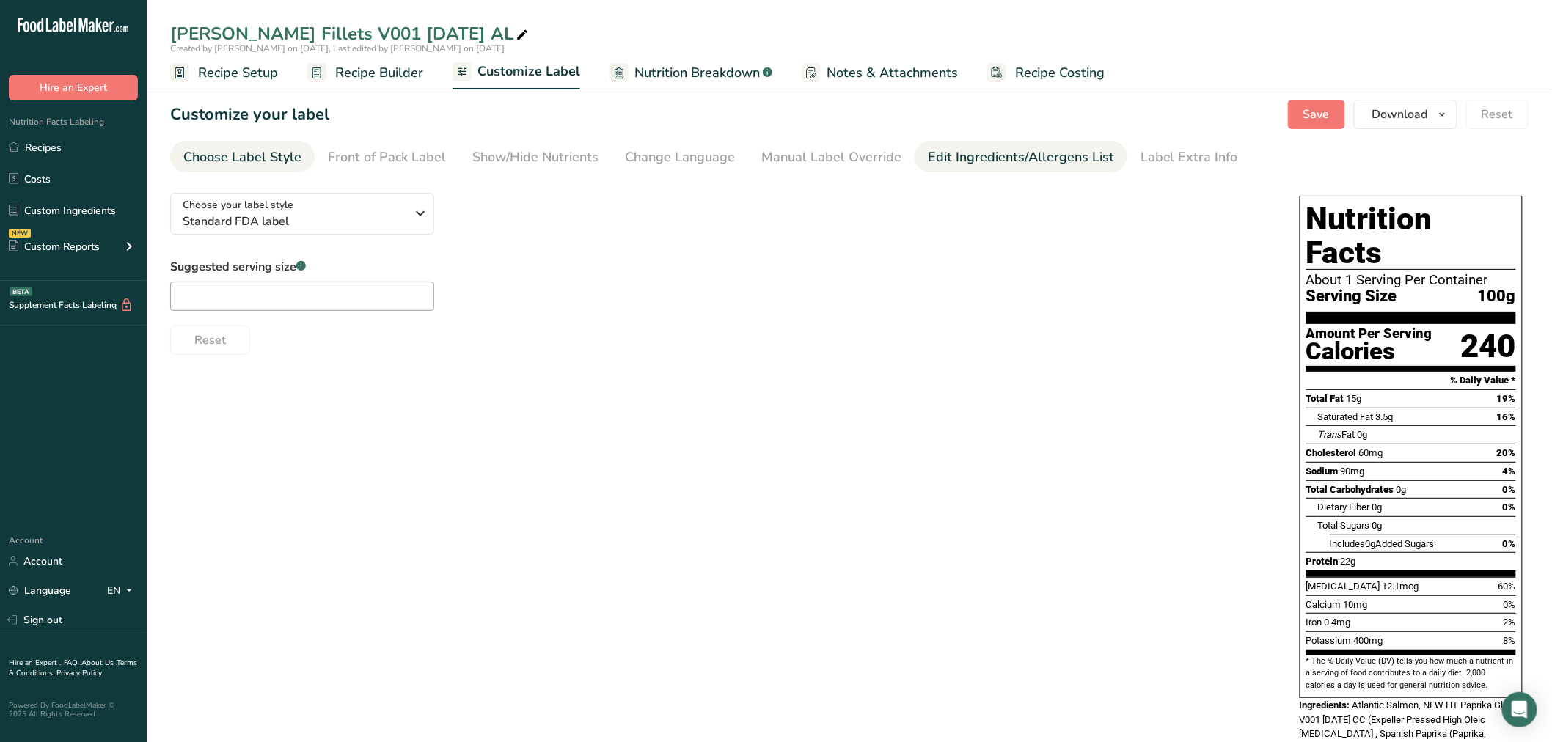
click at [928, 150] on div "Edit Ingredients/Allergens List" at bounding box center [1021, 157] width 186 height 20
